Goal: Transaction & Acquisition: Purchase product/service

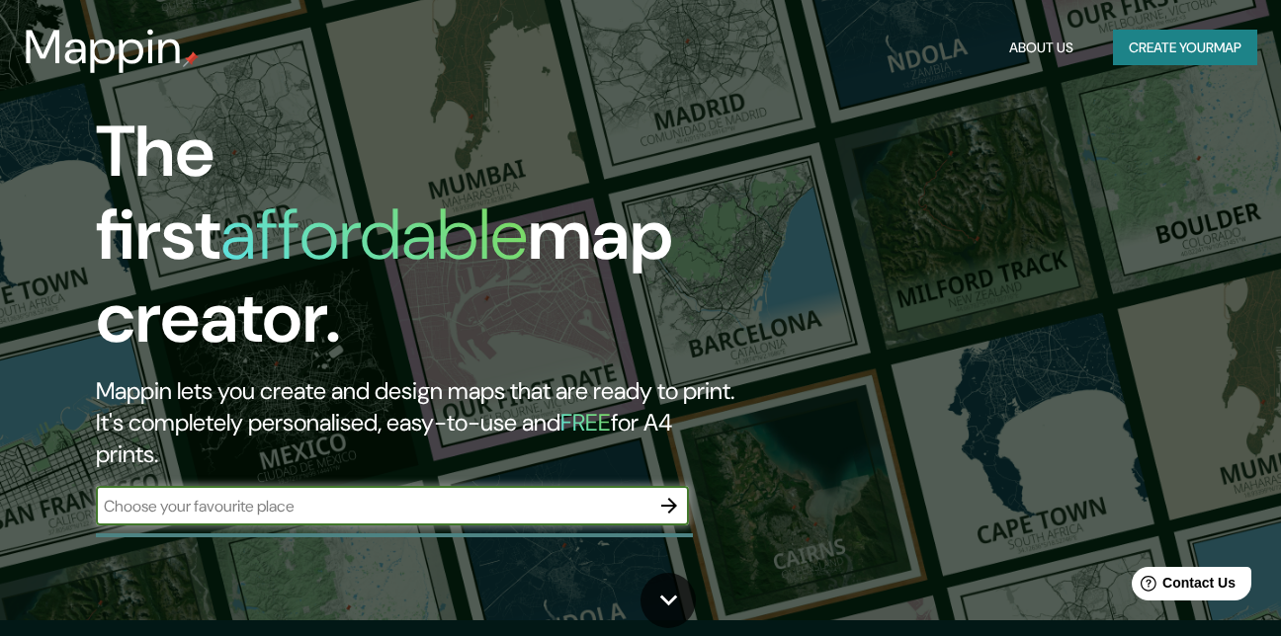
scroll to position [14, 0]
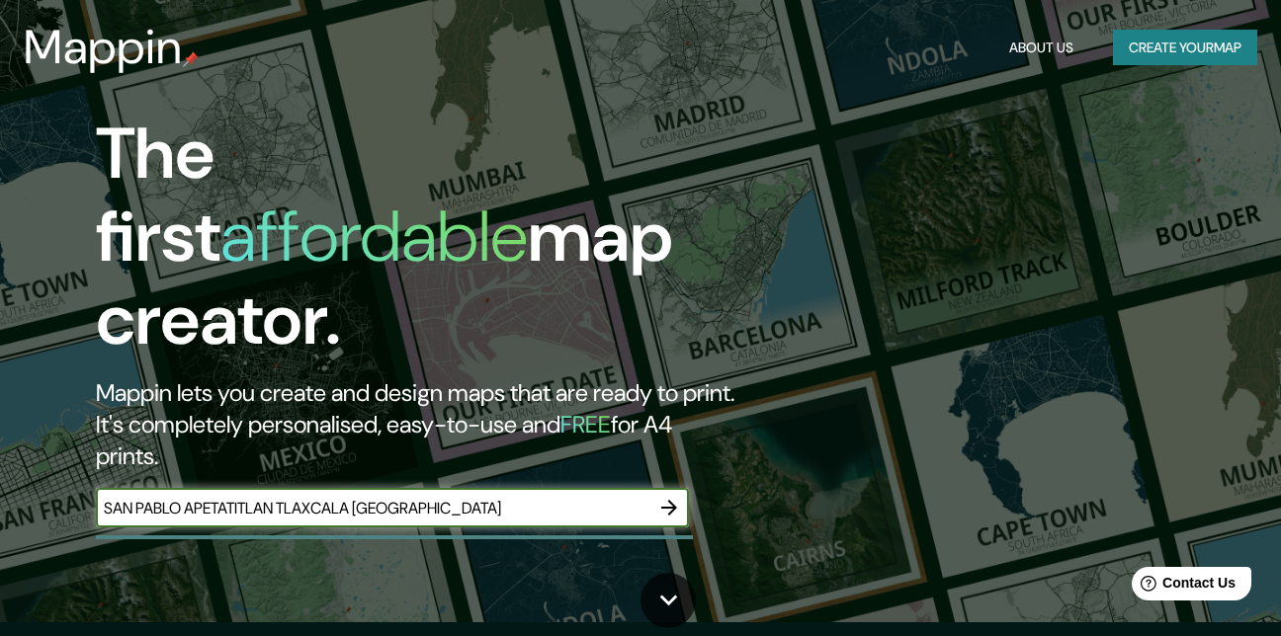
type input "SAN PABLO APETATITLAN TLAXCALA [GEOGRAPHIC_DATA]"
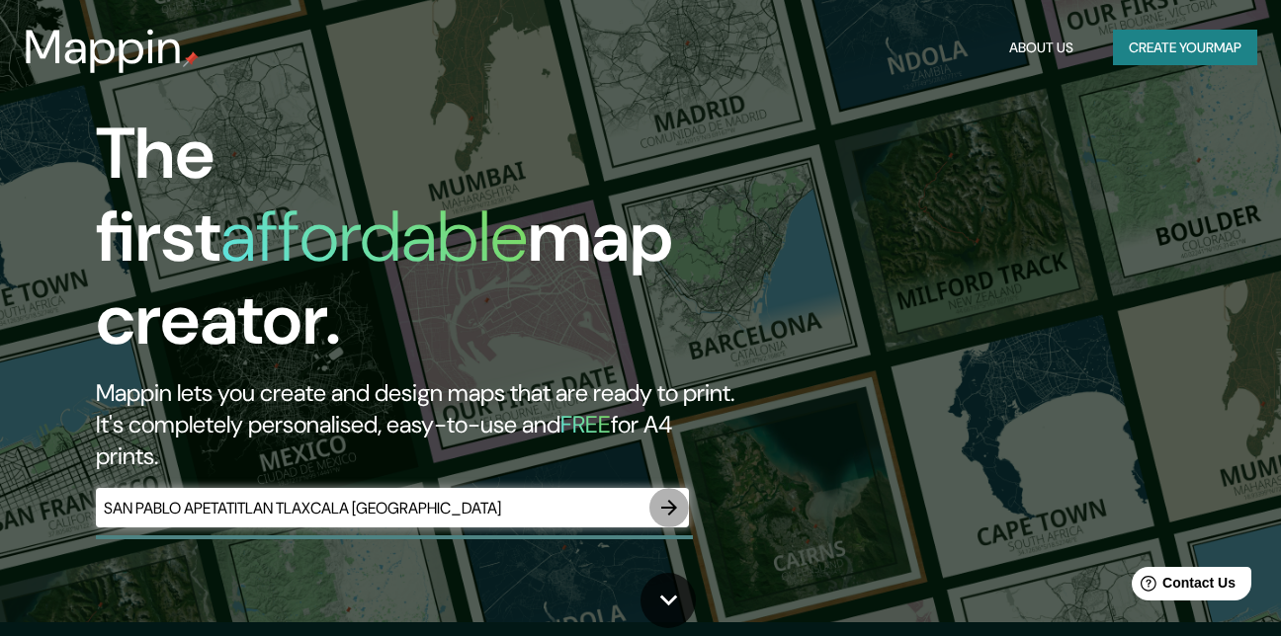
click at [653, 488] on button "button" at bounding box center [669, 508] width 40 height 40
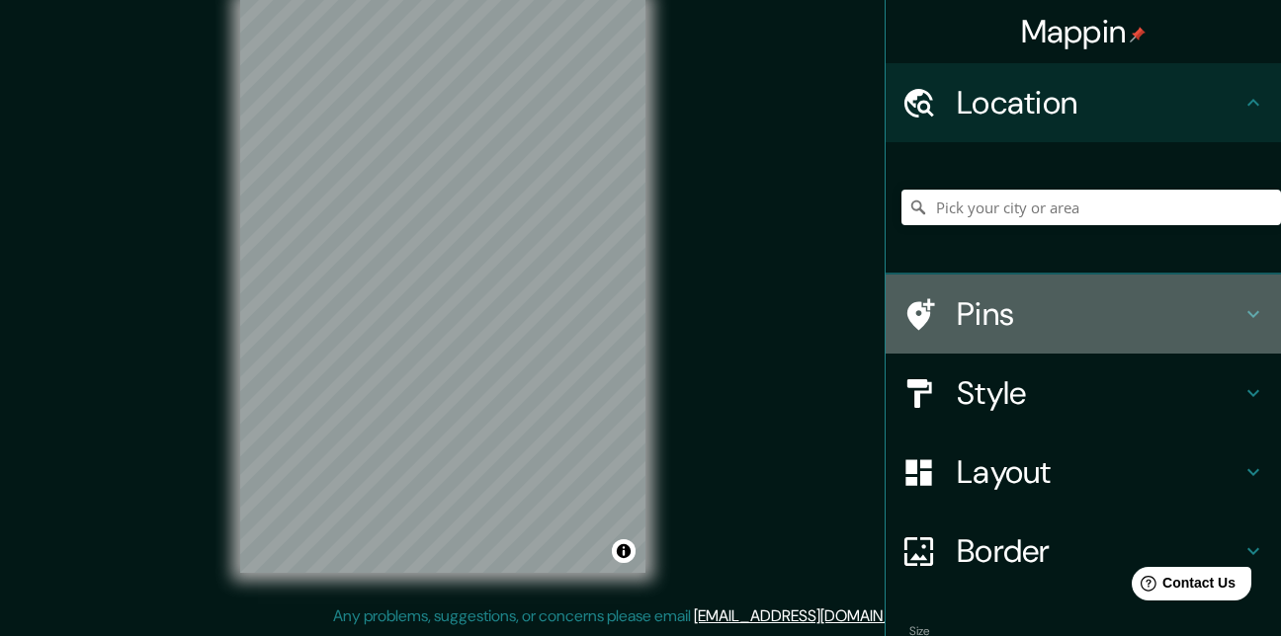
click at [1073, 314] on h4 "Pins" at bounding box center [1099, 314] width 285 height 40
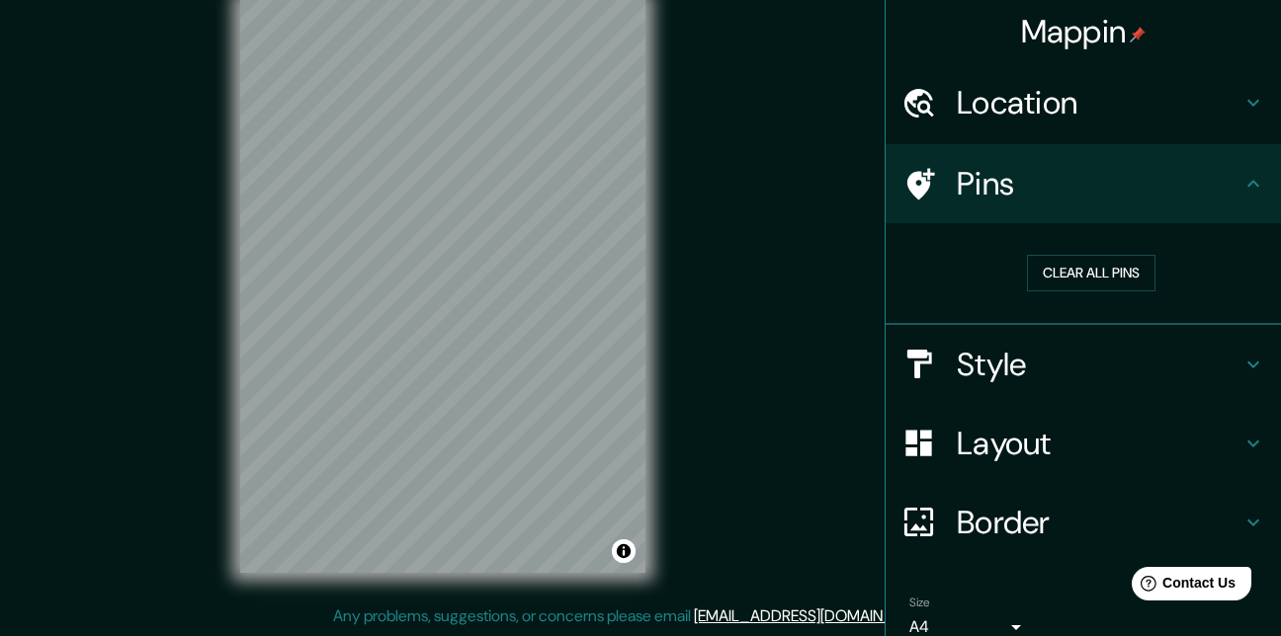
click at [1076, 353] on h4 "Style" at bounding box center [1099, 365] width 285 height 40
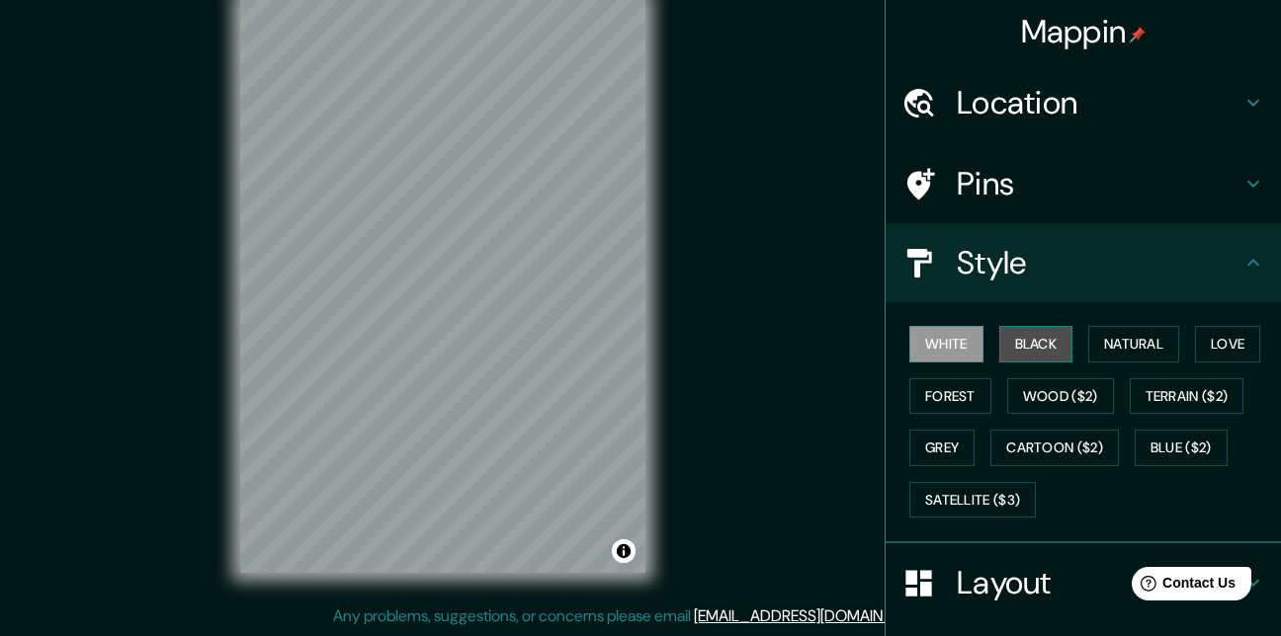
click at [1022, 345] on button "Black" at bounding box center [1036, 344] width 74 height 37
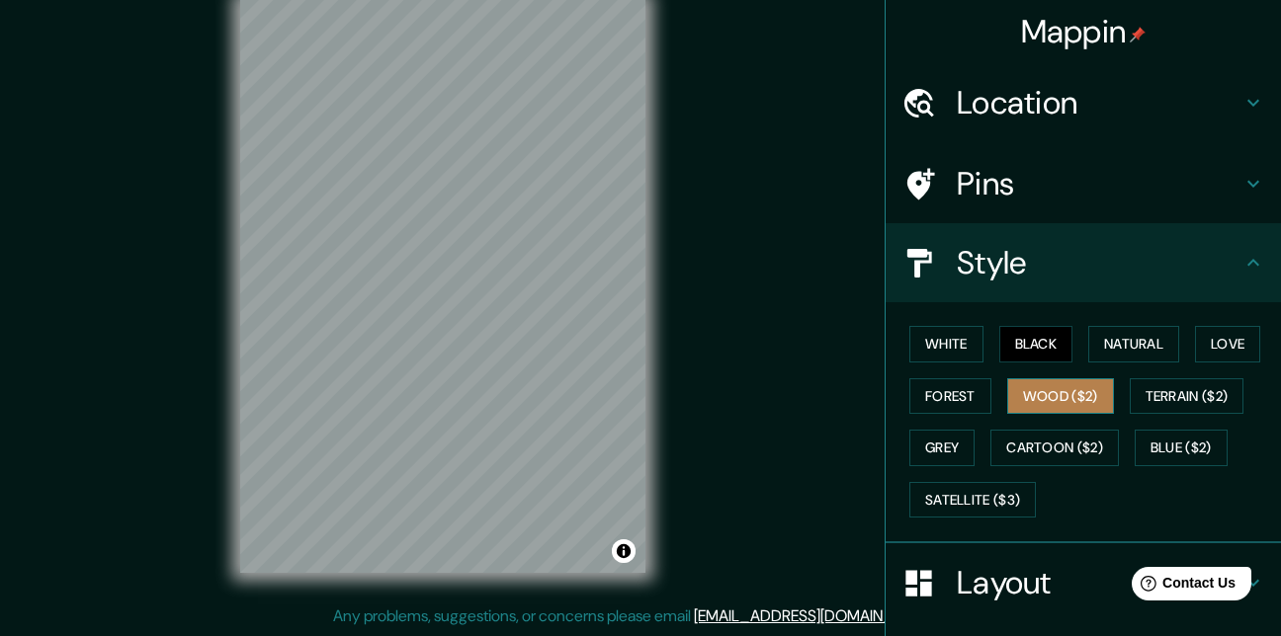
click at [1015, 386] on button "Wood ($2)" at bounding box center [1060, 396] width 107 height 37
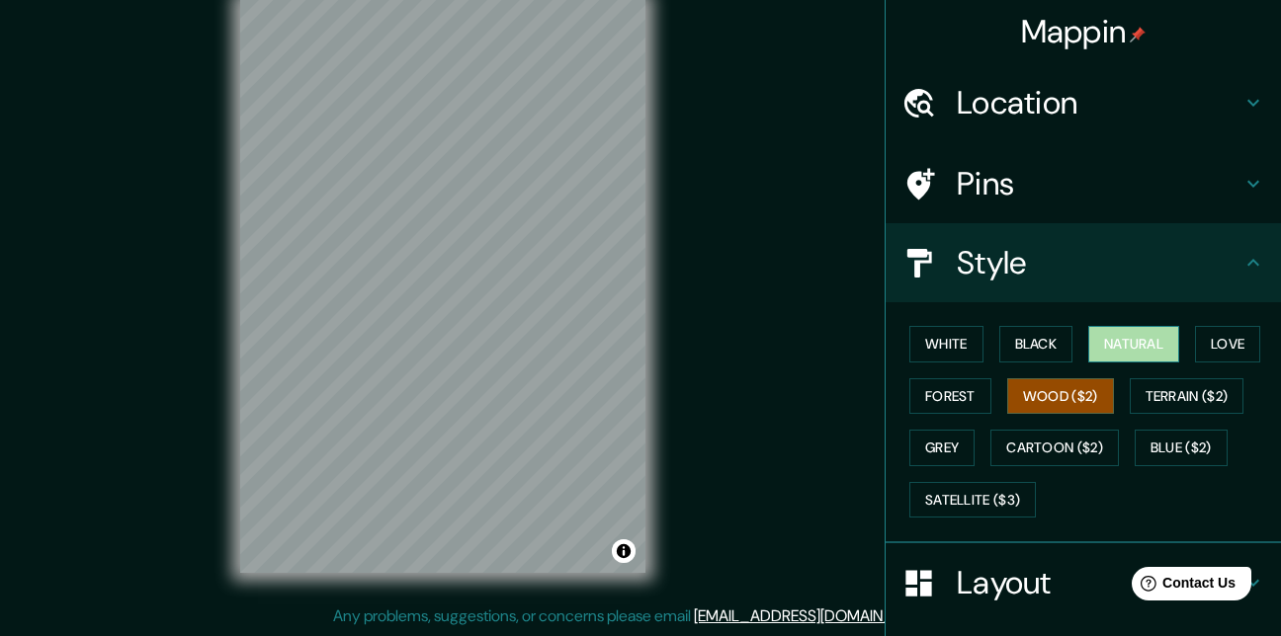
click at [1098, 350] on button "Natural" at bounding box center [1133, 344] width 91 height 37
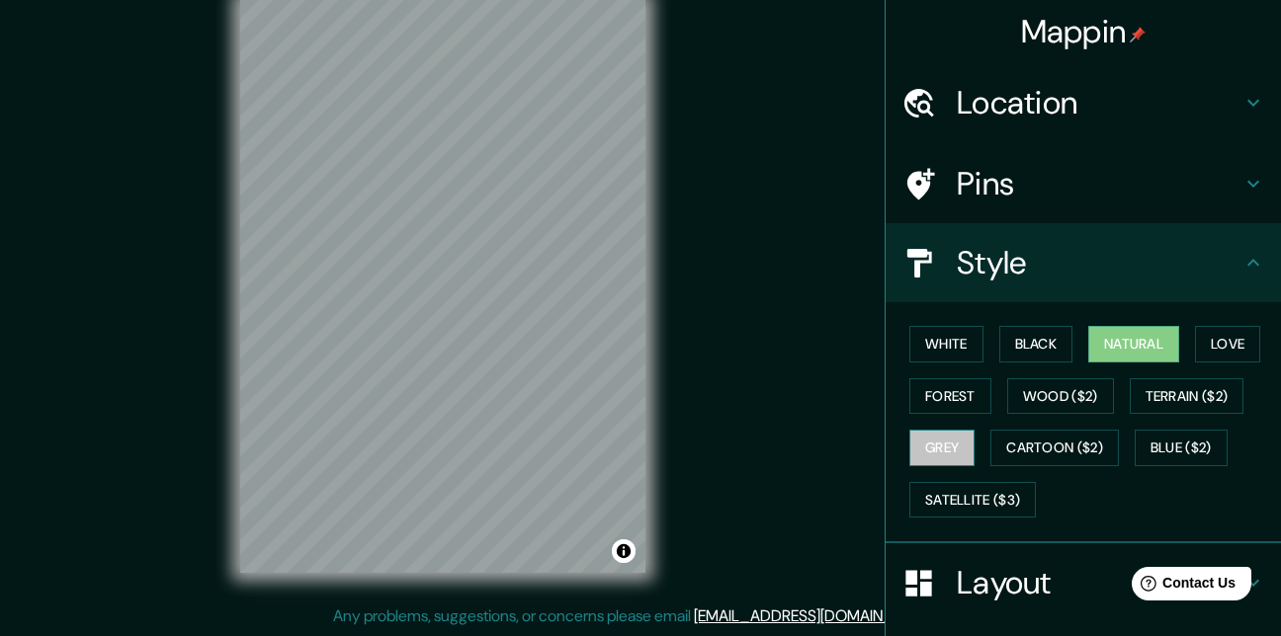
click at [956, 442] on button "Grey" at bounding box center [941, 448] width 65 height 37
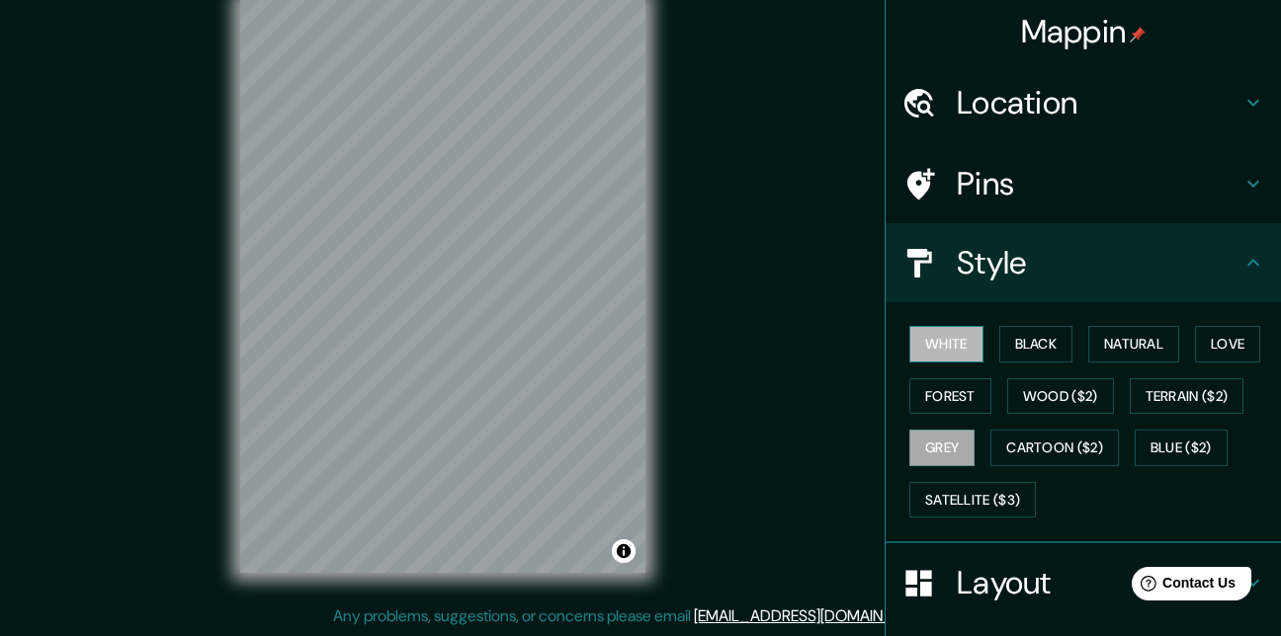
click at [937, 356] on button "White" at bounding box center [946, 344] width 74 height 37
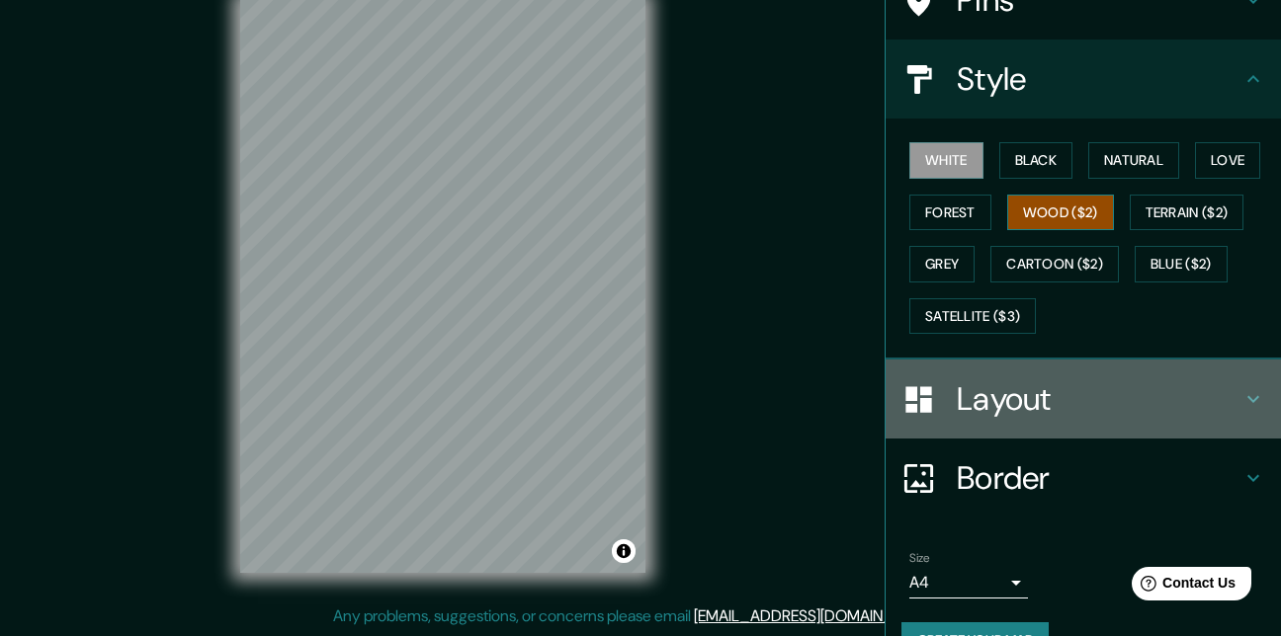
click at [1019, 405] on h4 "Layout" at bounding box center [1099, 399] width 285 height 40
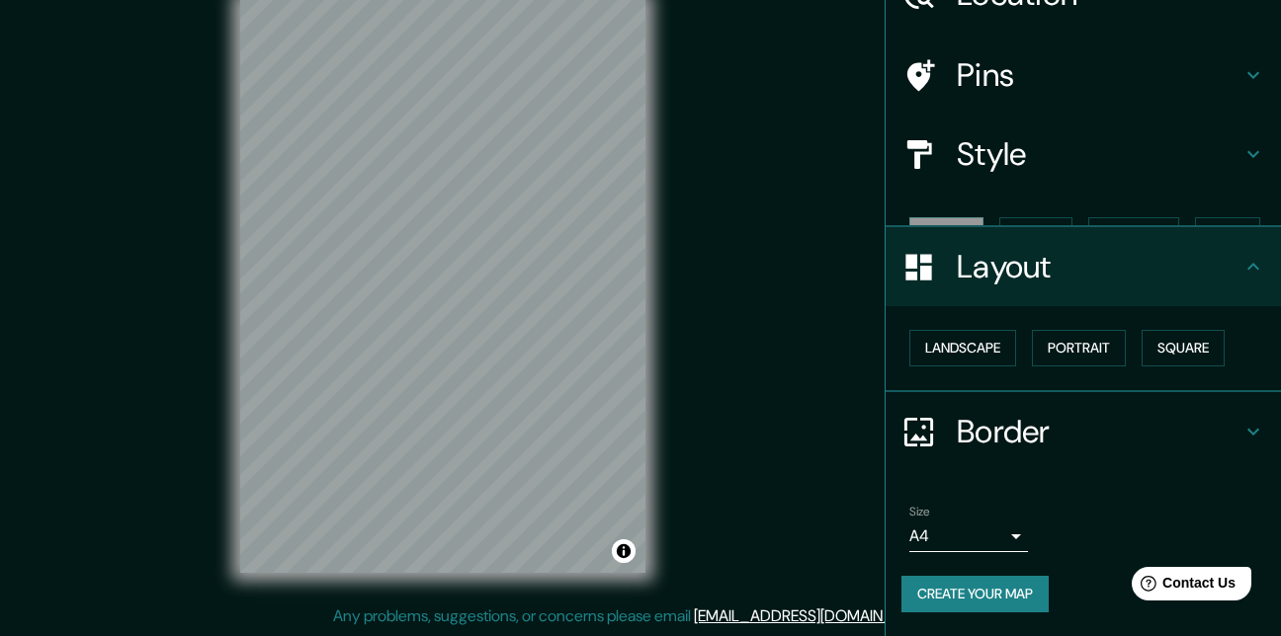
scroll to position [74, 0]
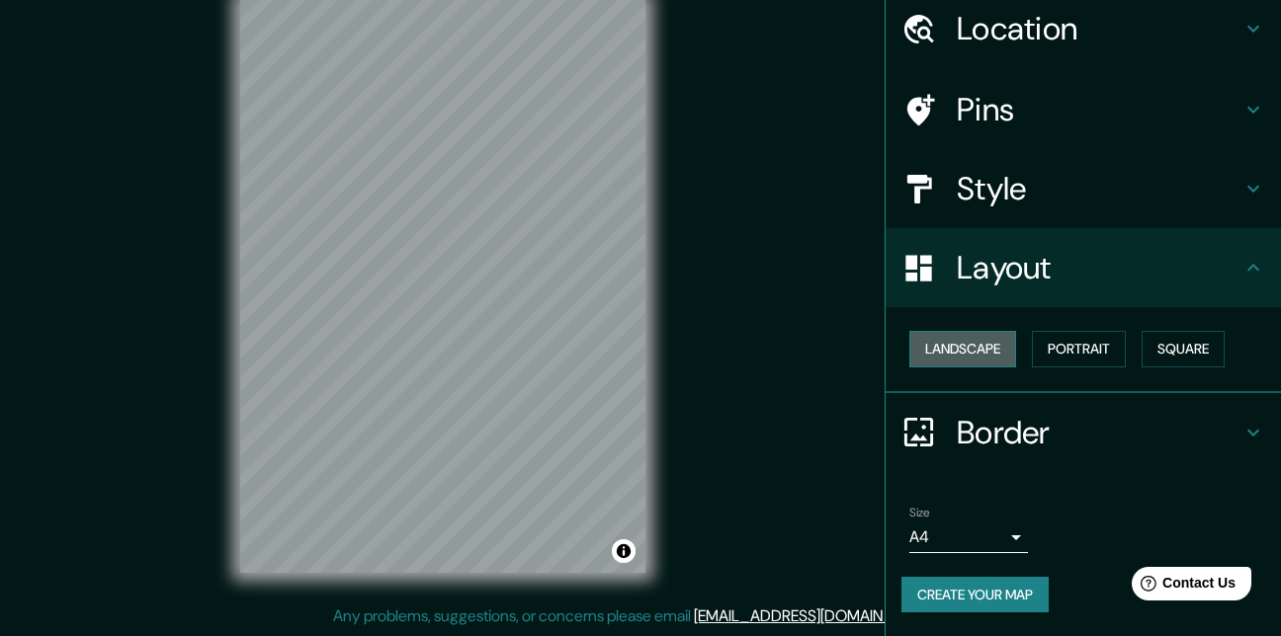
click at [981, 357] on button "Landscape" at bounding box center [962, 349] width 107 height 37
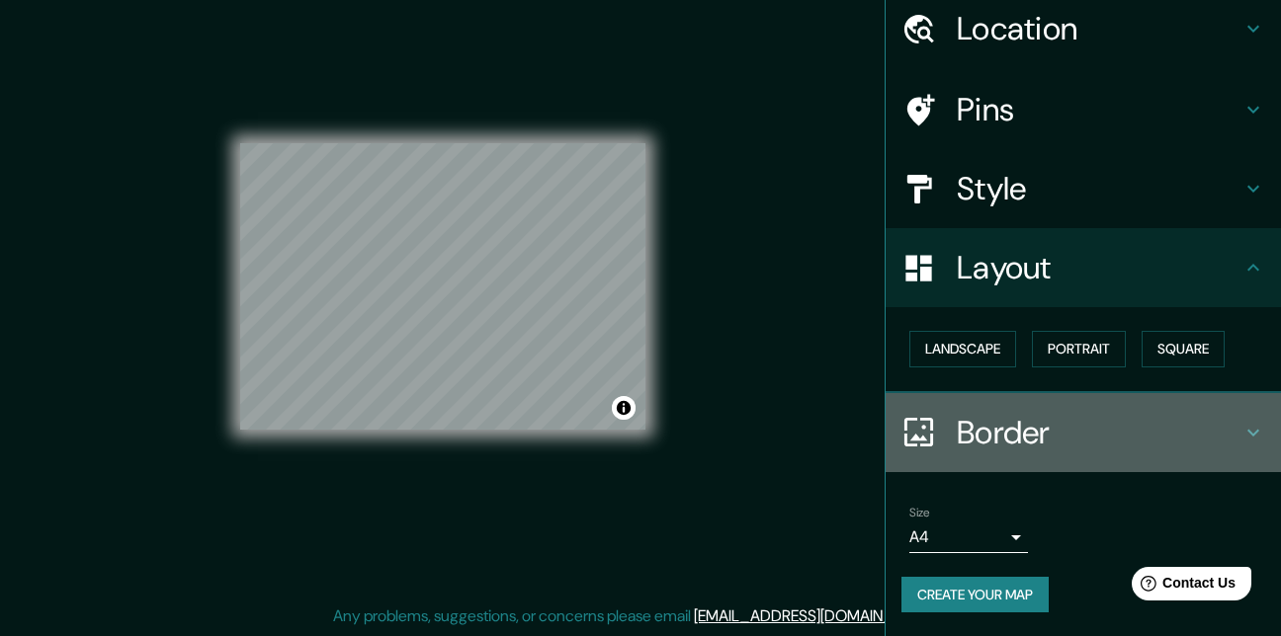
click at [1010, 424] on h4 "Border" at bounding box center [1099, 433] width 285 height 40
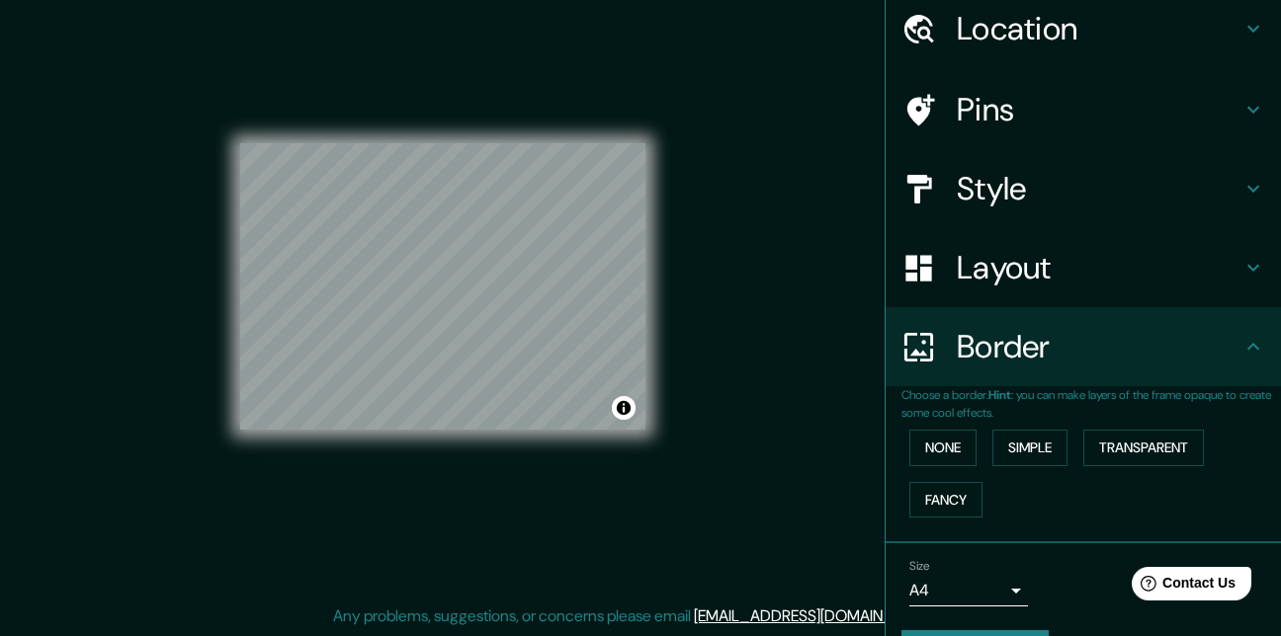
scroll to position [99, 0]
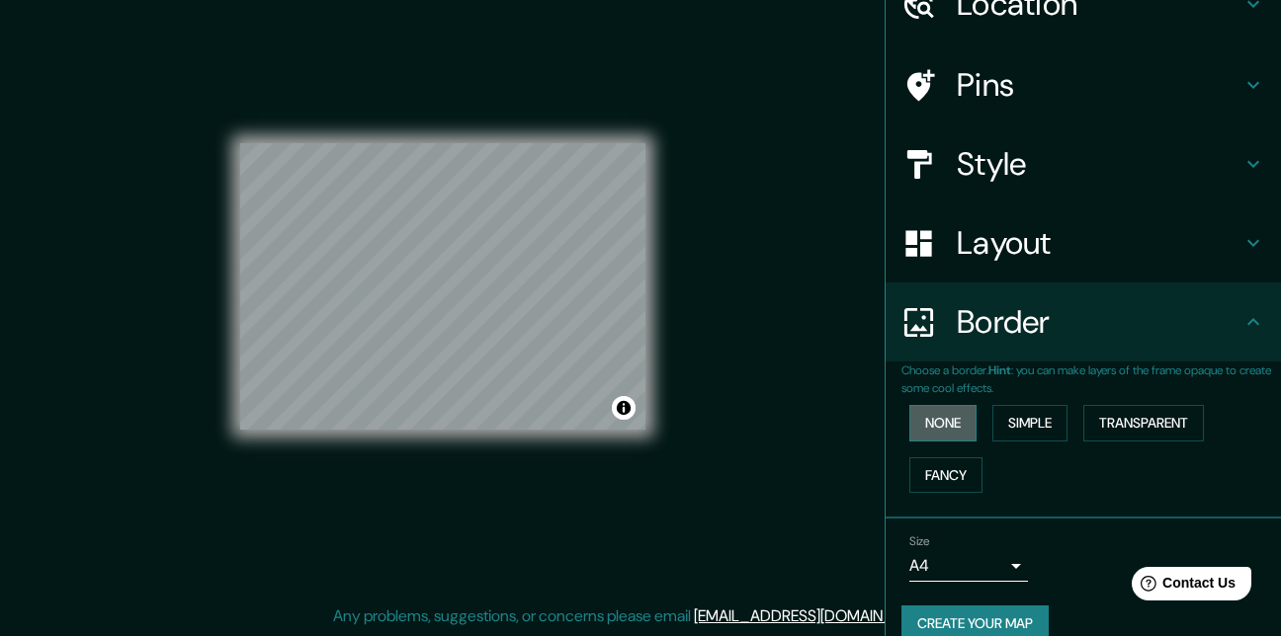
click at [937, 423] on button "None" at bounding box center [942, 423] width 67 height 37
click at [938, 459] on button "Fancy" at bounding box center [945, 476] width 73 height 37
